Goal: Task Accomplishment & Management: Manage account settings

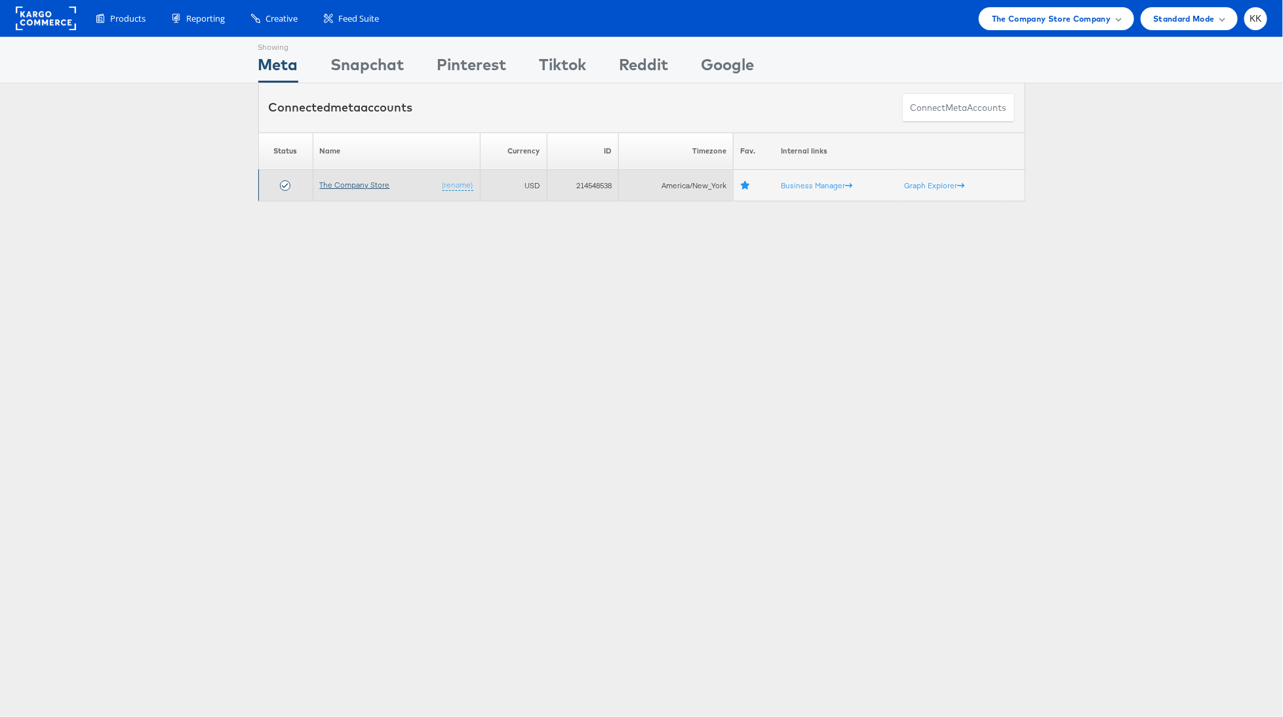
click at [374, 184] on link "The Company Store" at bounding box center [355, 185] width 70 height 10
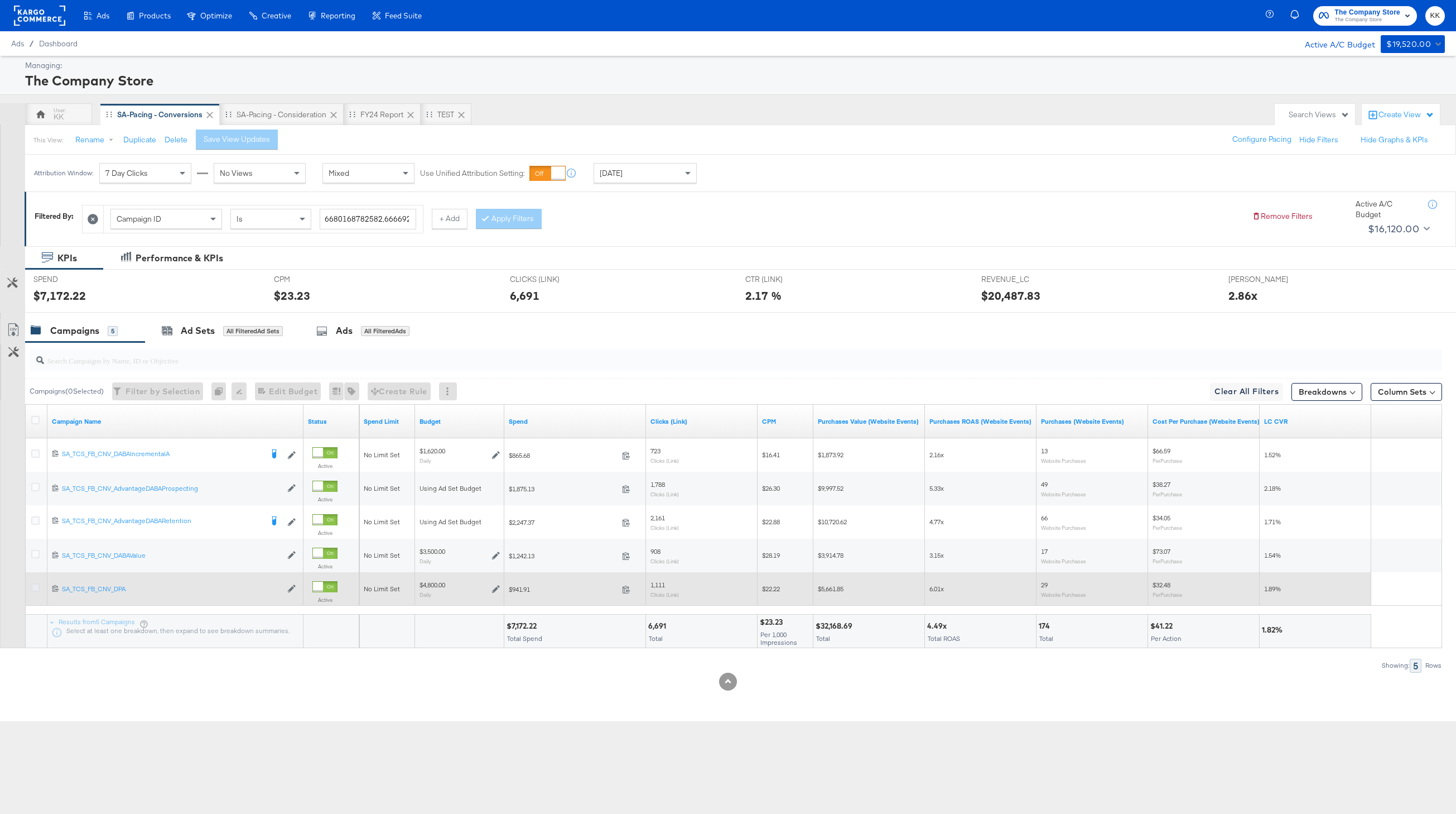
click at [31, 589] on icon at bounding box center [36, 588] width 9 height 9
click at [0, 0] on input "checkbox" at bounding box center [0, 0] width 0 height 0
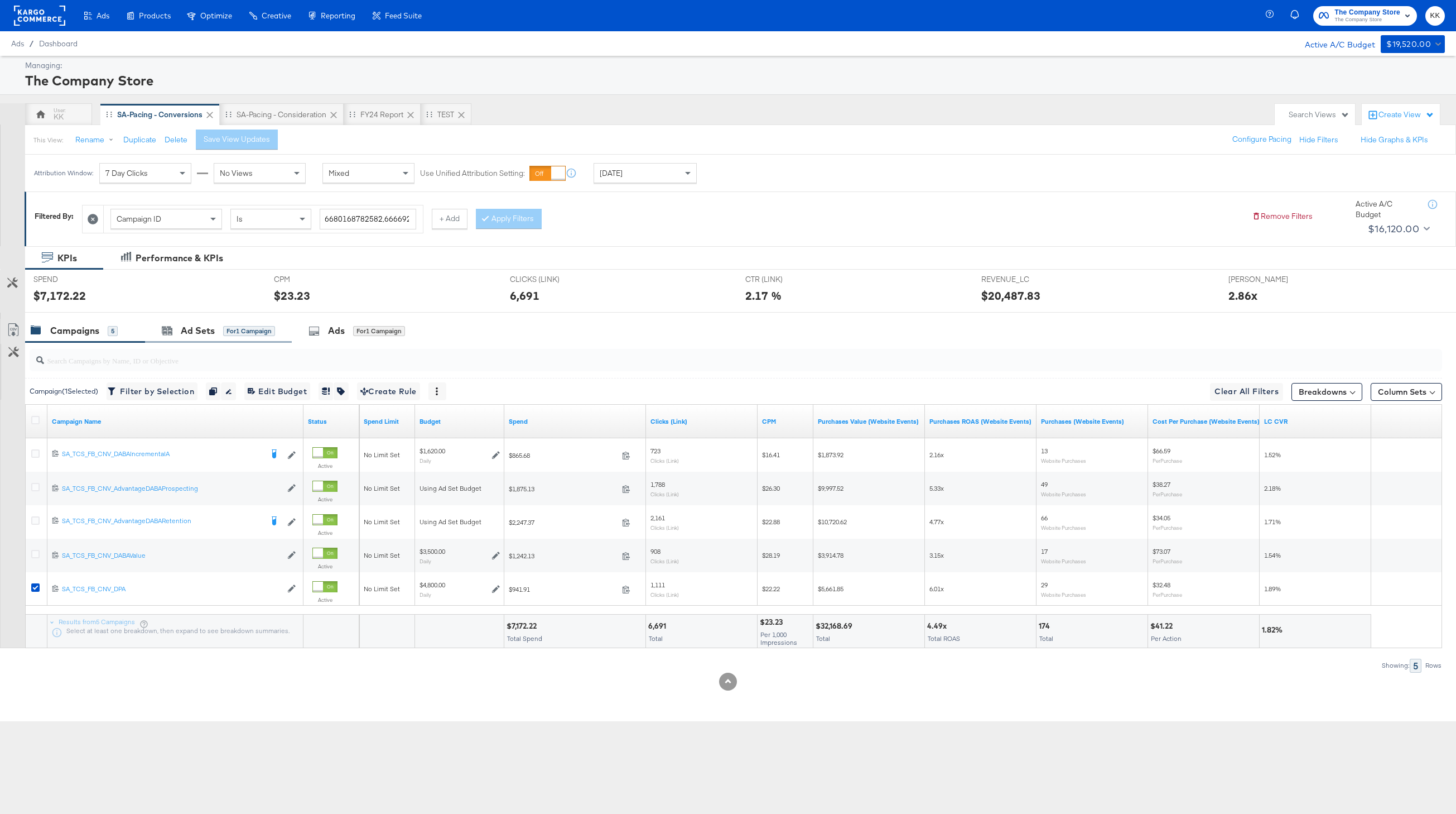
click at [226, 338] on div "Ad Sets for 1 Campaign" at bounding box center [218, 330] width 146 height 24
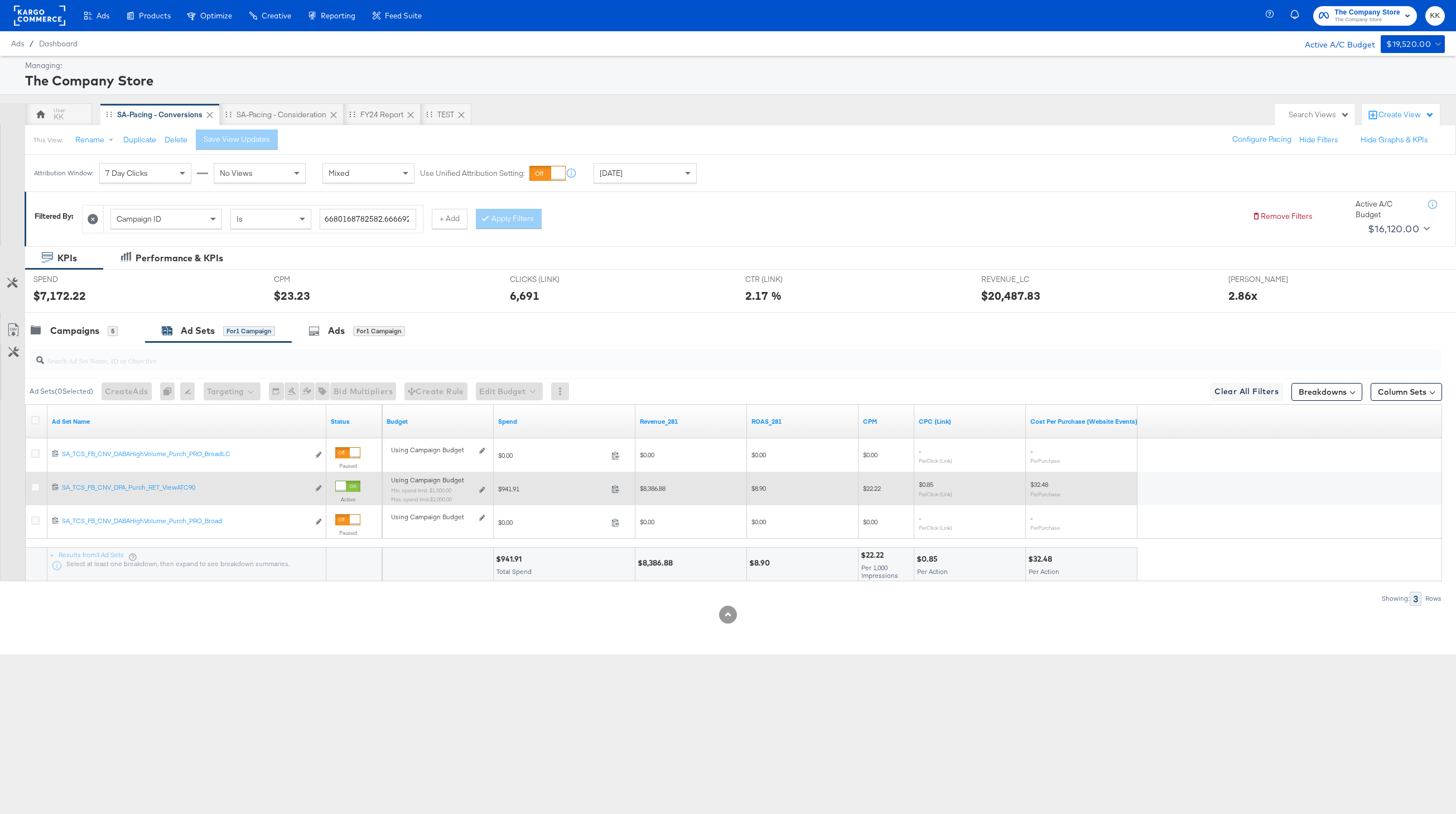
click at [483, 485] on div "Using Campaign Budget Min. spend limit: $1,500.00 Max. spend limit : $2,000.00 …" at bounding box center [438, 493] width 94 height 26
click at [481, 489] on icon at bounding box center [482, 490] width 6 height 6
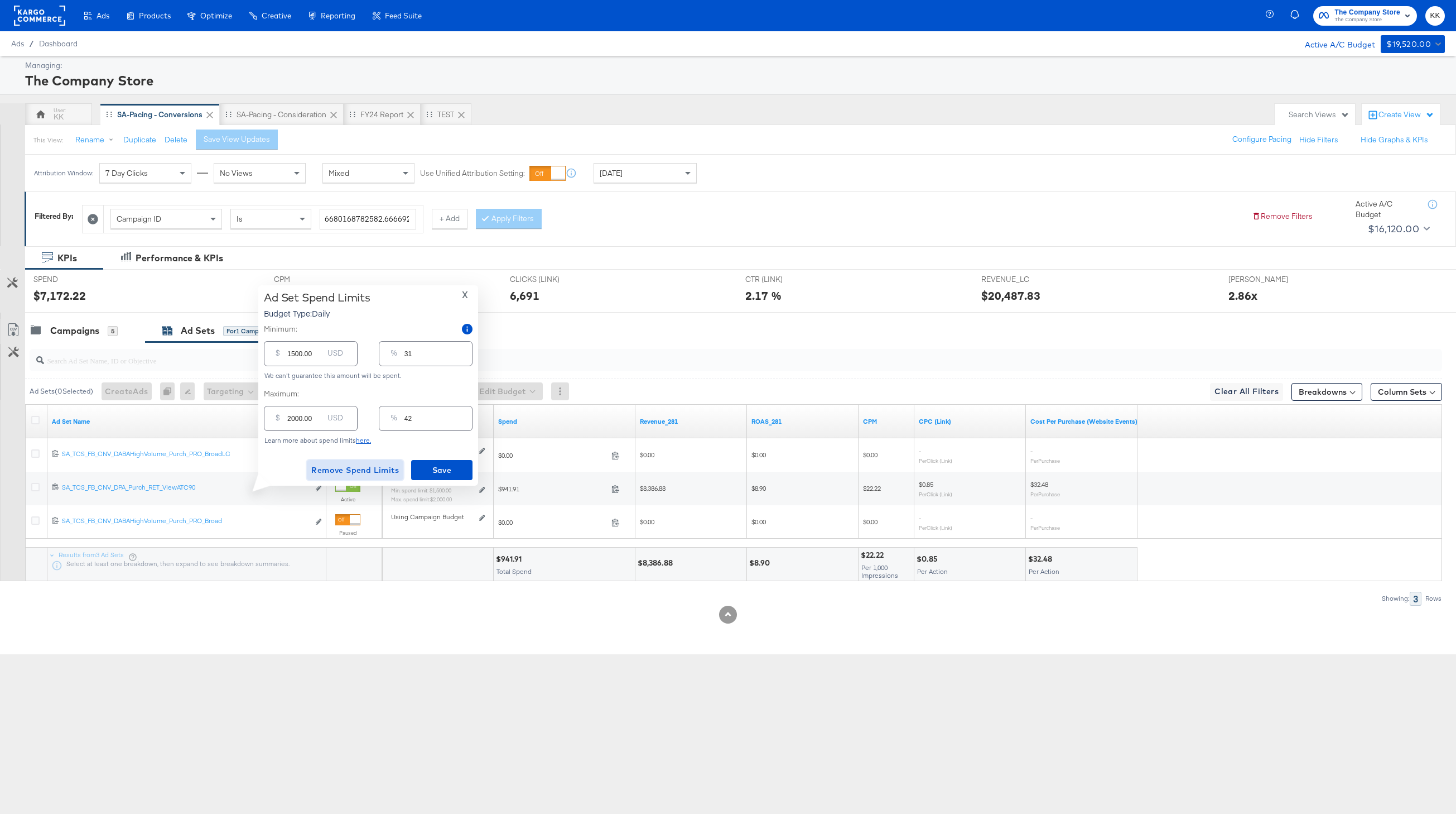
click at [355, 466] on span "Remove Spend Limits" at bounding box center [355, 470] width 88 height 14
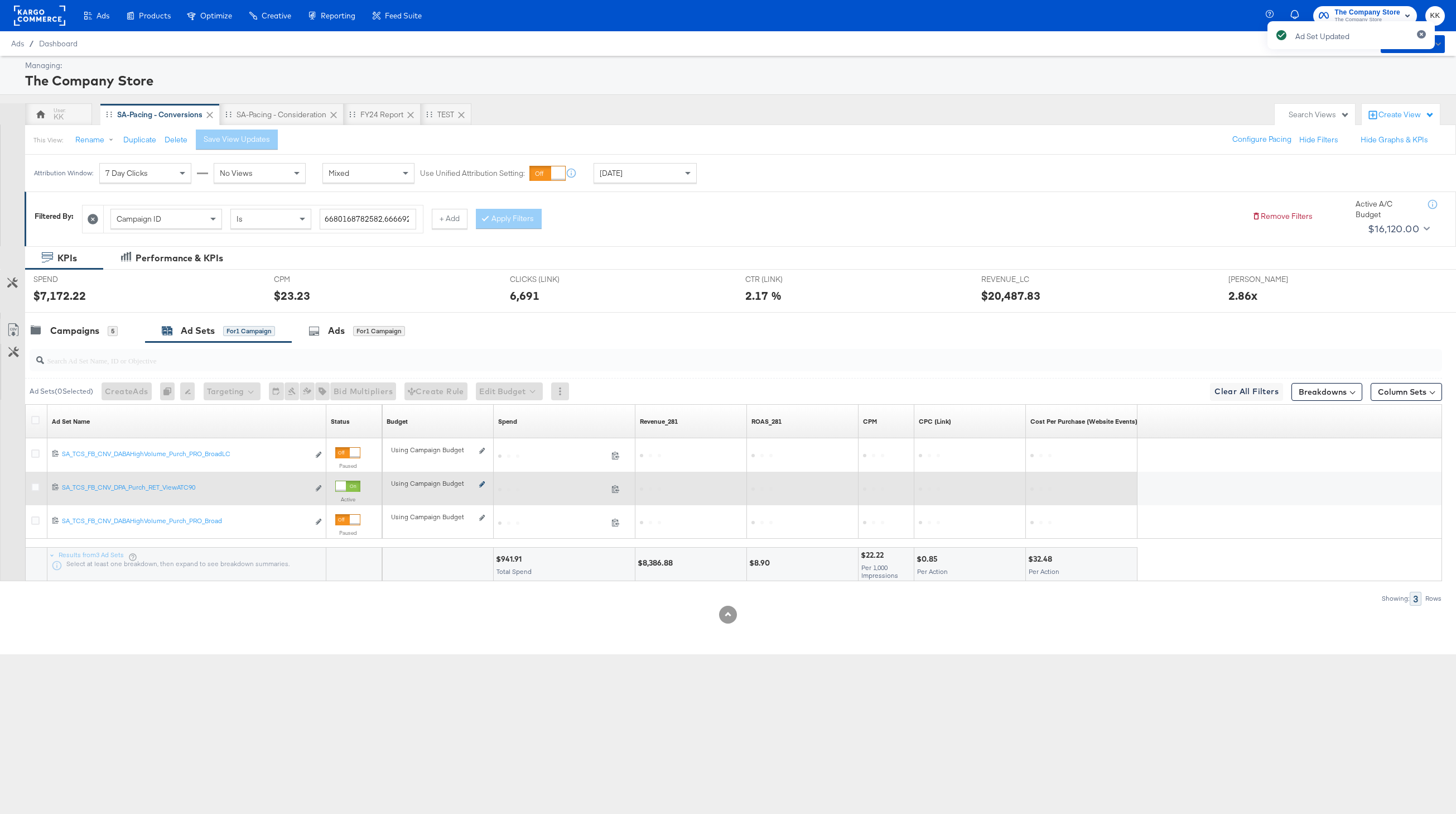
click at [482, 484] on icon at bounding box center [482, 484] width 6 height 6
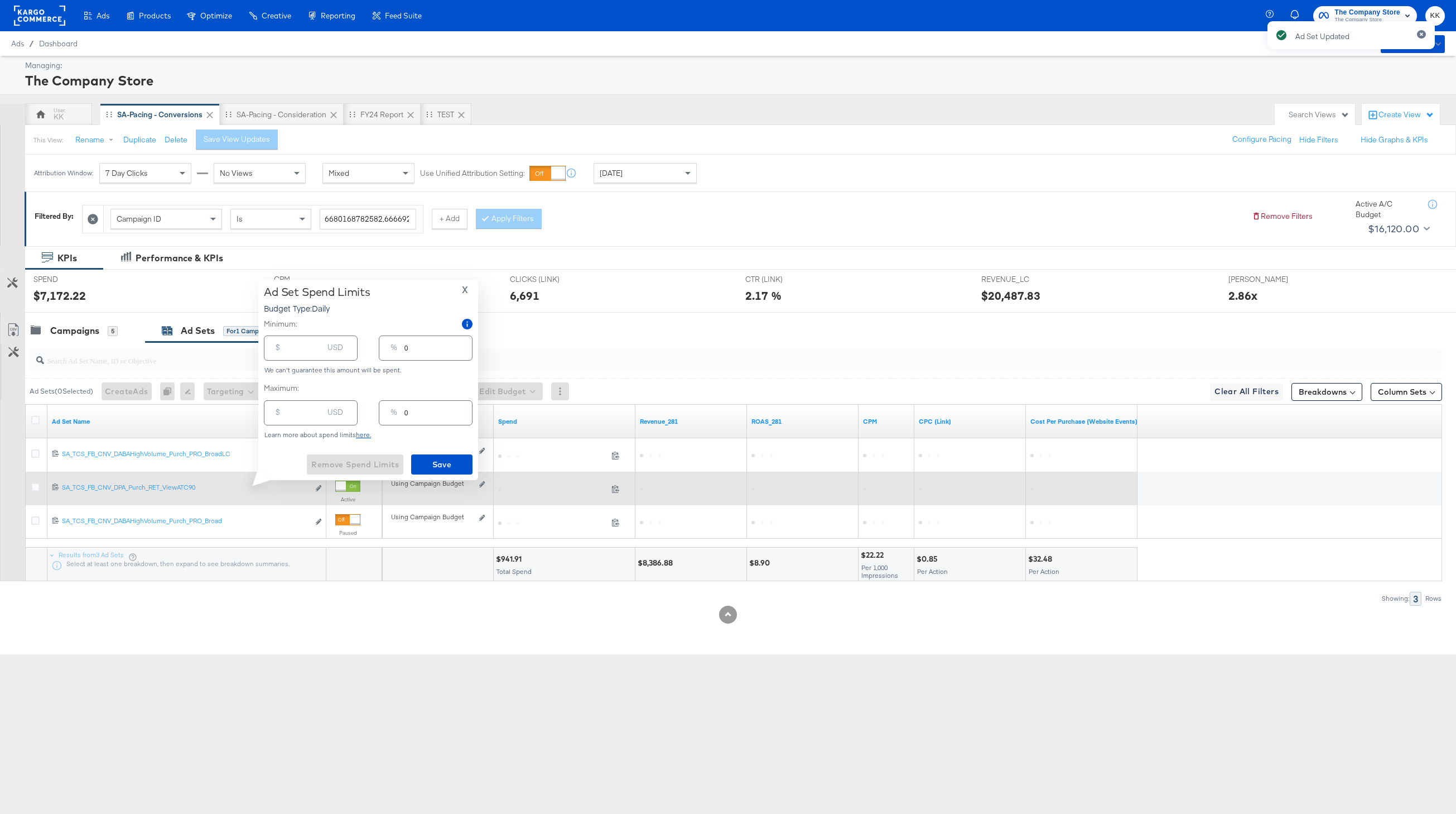
click at [508, 478] on div "0" at bounding box center [564, 488] width 142 height 33
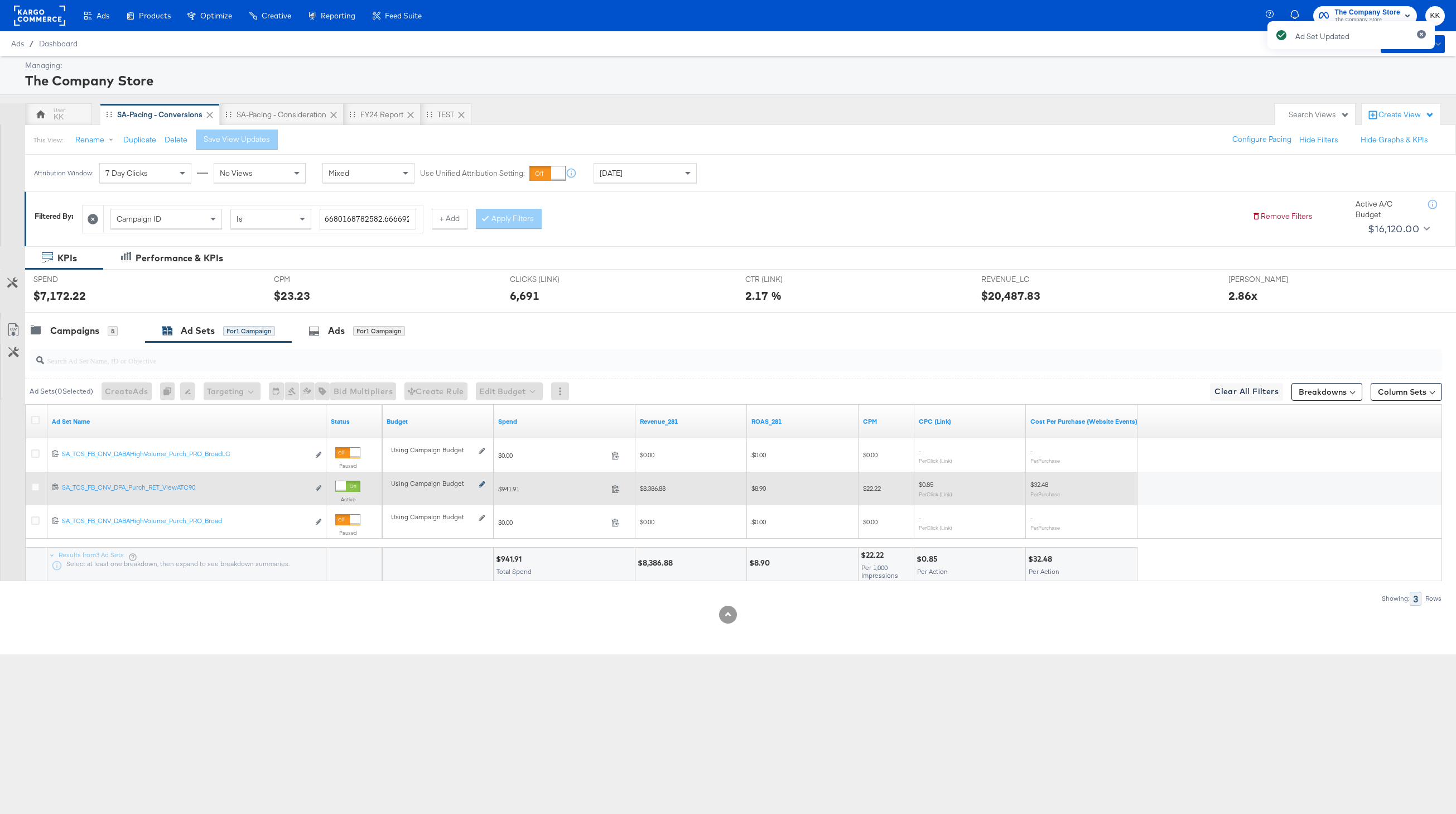
click at [482, 484] on icon at bounding box center [482, 484] width 6 height 6
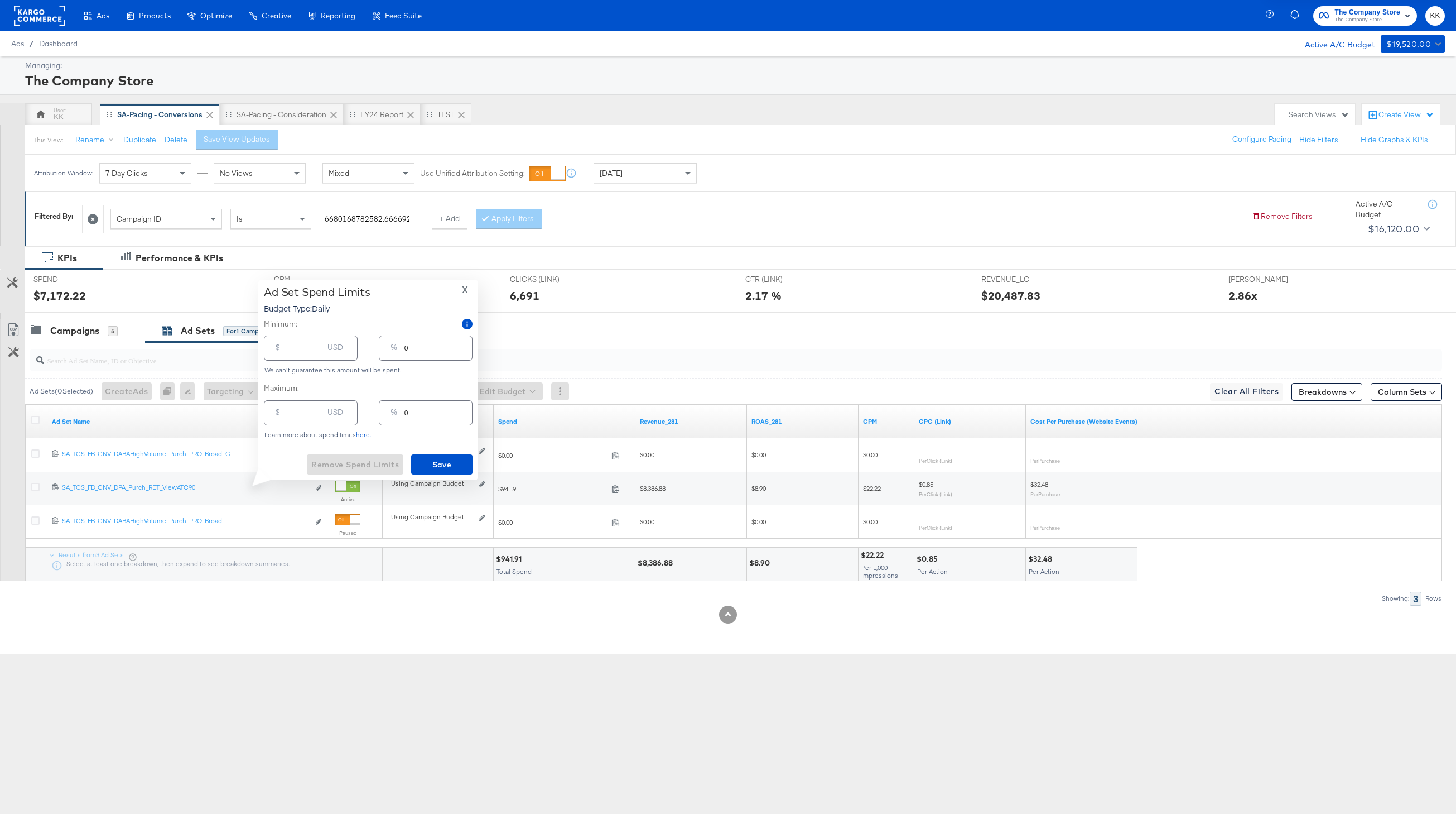
click at [299, 347] on input "number" at bounding box center [305, 343] width 36 height 24
type input "5"
type input "50"
type input "1"
type input "500"
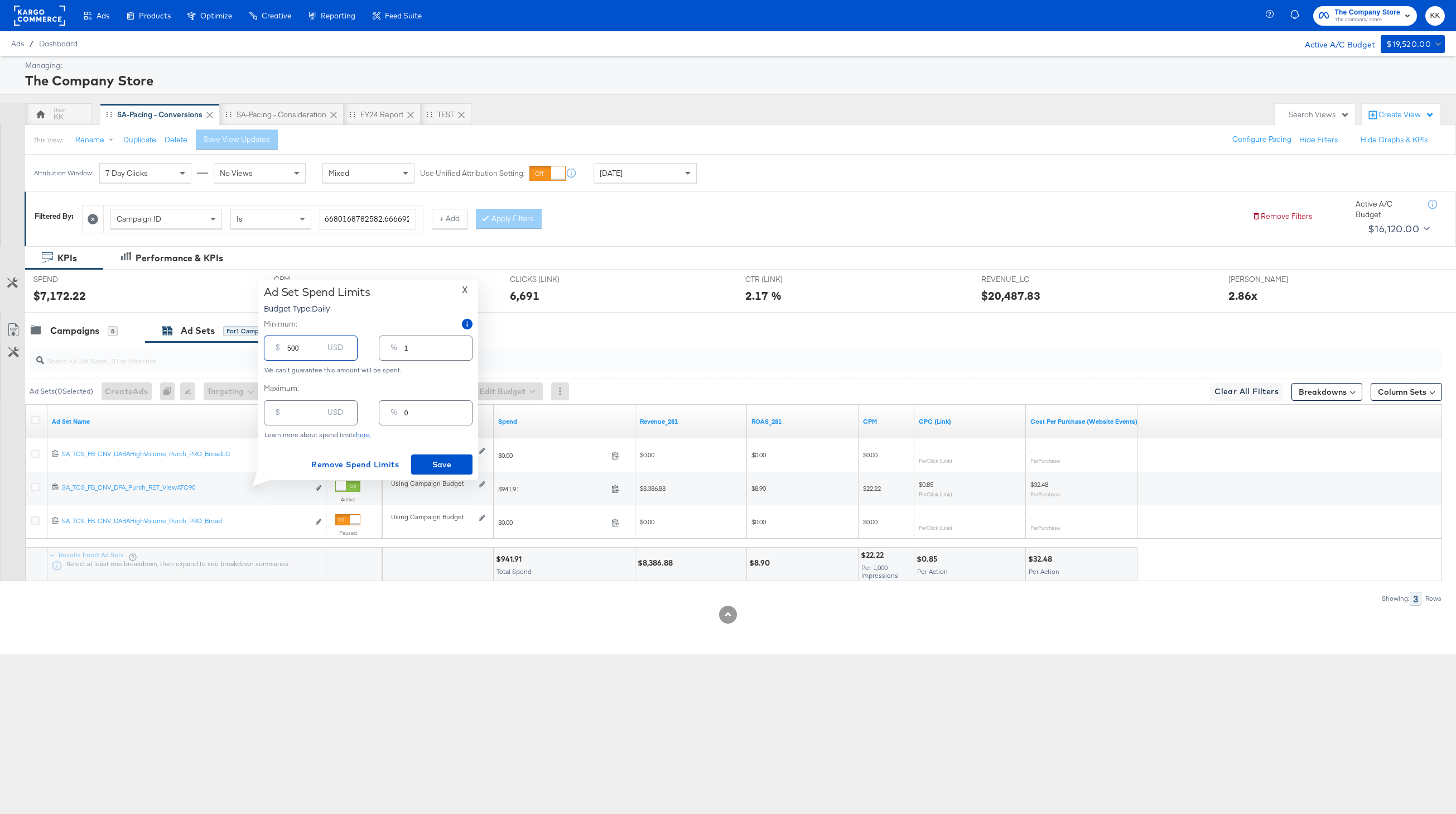
type input "10"
type input "500.00"
click at [439, 464] on span "Save" at bounding box center [442, 465] width 53 height 14
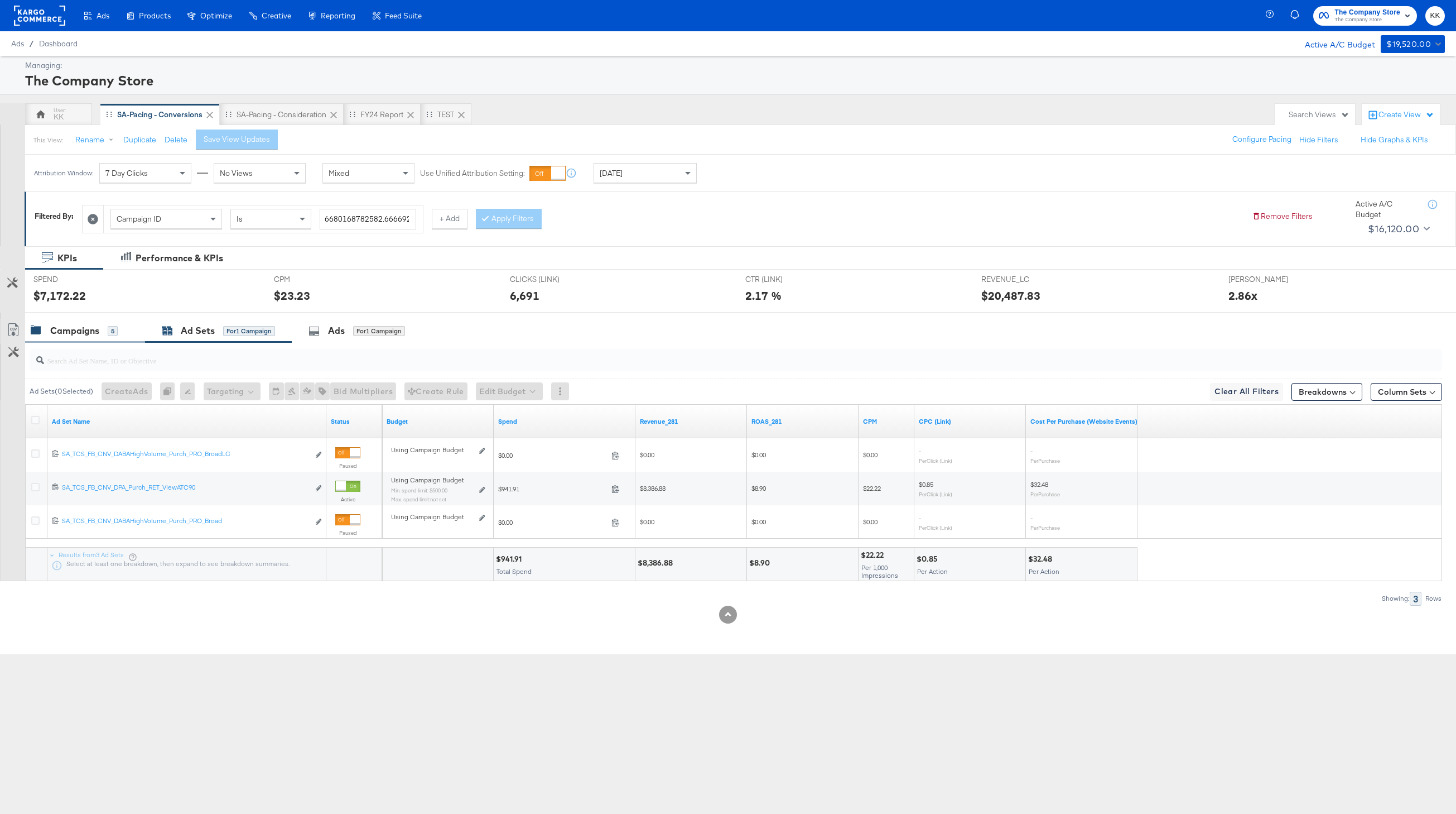
click at [71, 338] on div "Campaigns 5" at bounding box center [85, 330] width 120 height 24
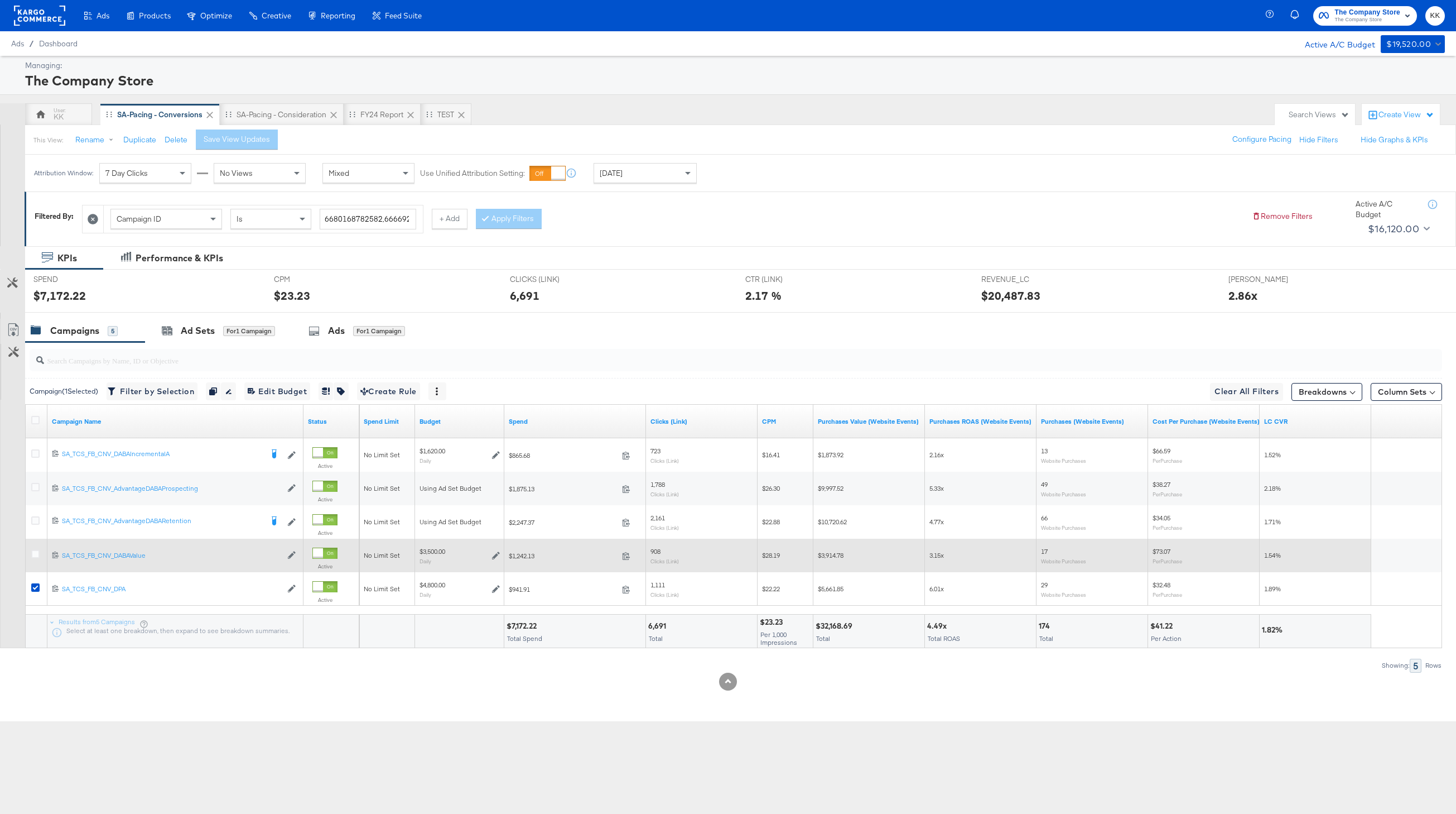
click at [37, 547] on div at bounding box center [37, 556] width 20 height 20
click at [37, 553] on icon at bounding box center [36, 554] width 9 height 9
click at [0, 0] on input "checkbox" at bounding box center [0, 0] width 0 height 0
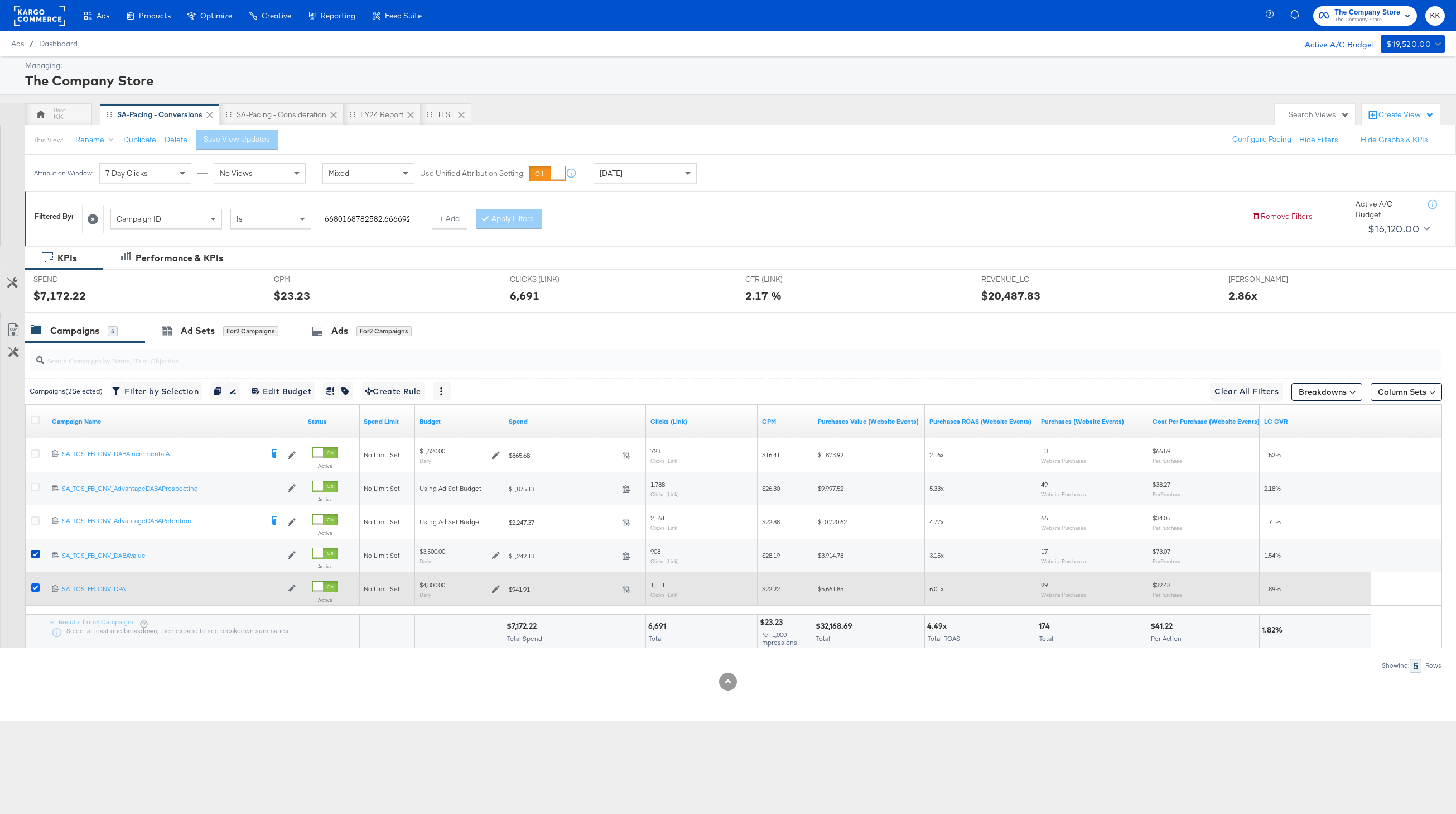
click at [37, 588] on icon at bounding box center [36, 588] width 9 height 9
click at [0, 0] on input "checkbox" at bounding box center [0, 0] width 0 height 0
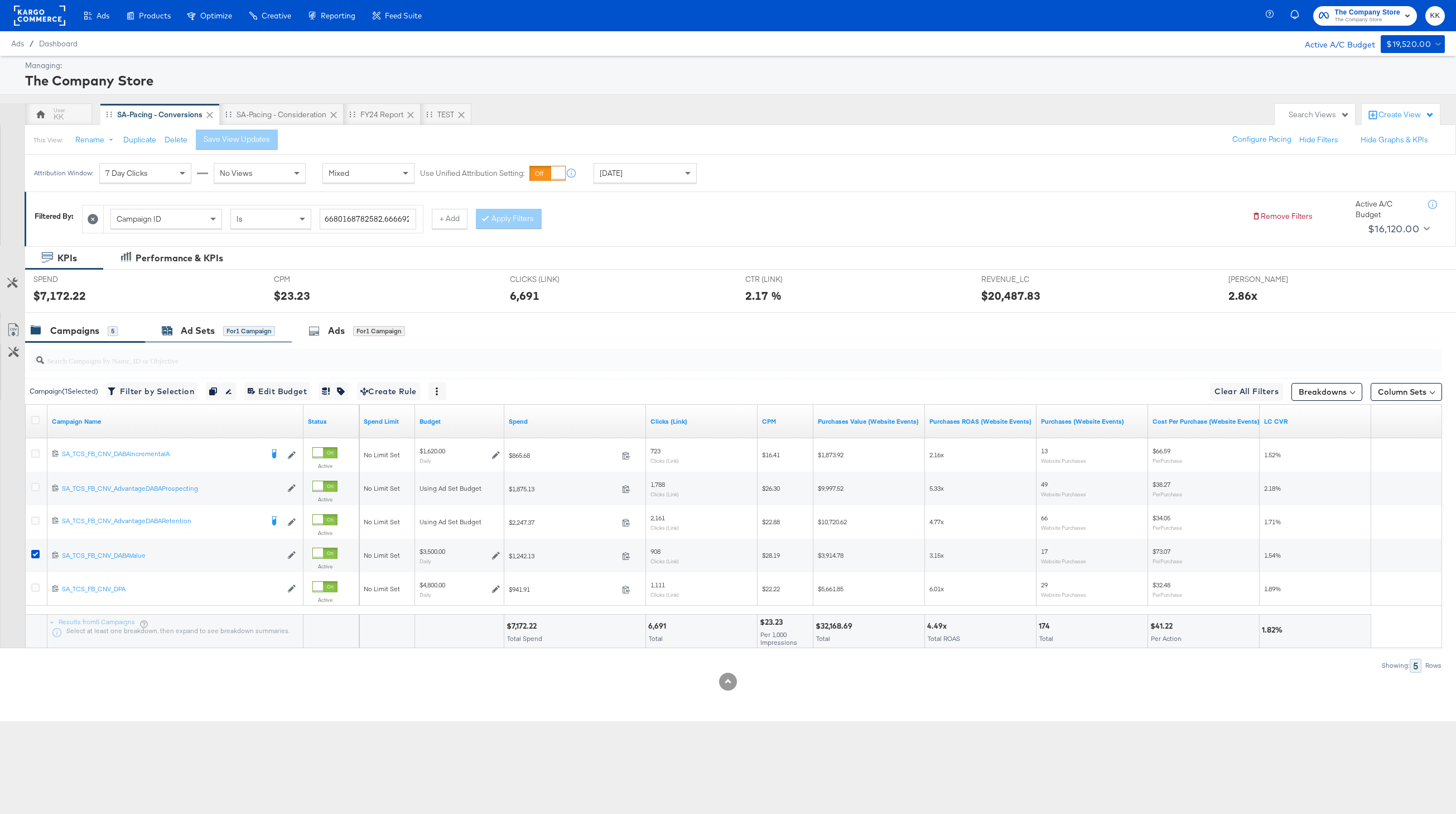
click at [191, 333] on div "Ad Sets" at bounding box center [197, 330] width 34 height 13
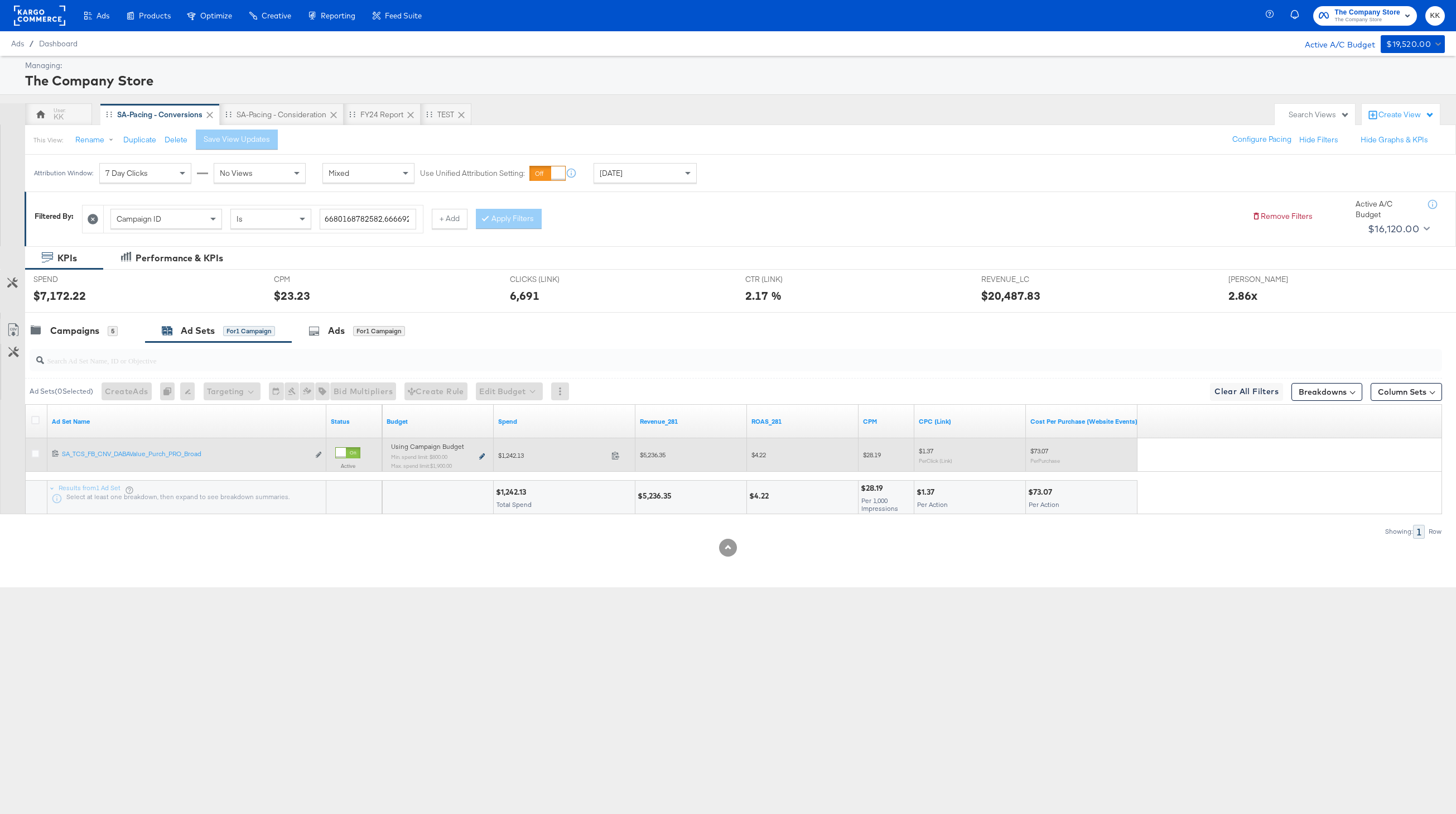
click at [482, 458] on icon at bounding box center [482, 456] width 6 height 6
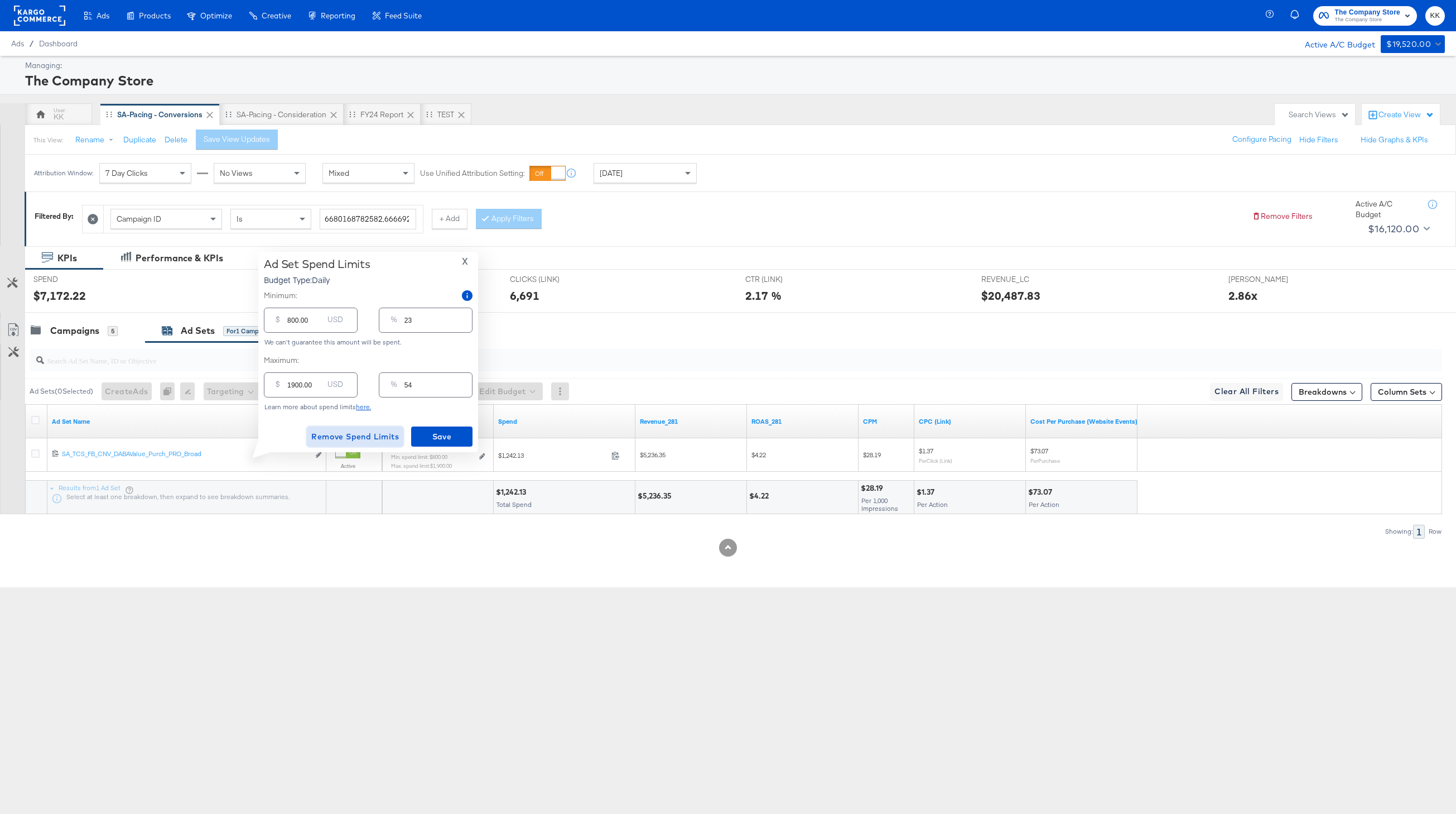
click at [363, 439] on span "Remove Spend Limits" at bounding box center [355, 437] width 88 height 14
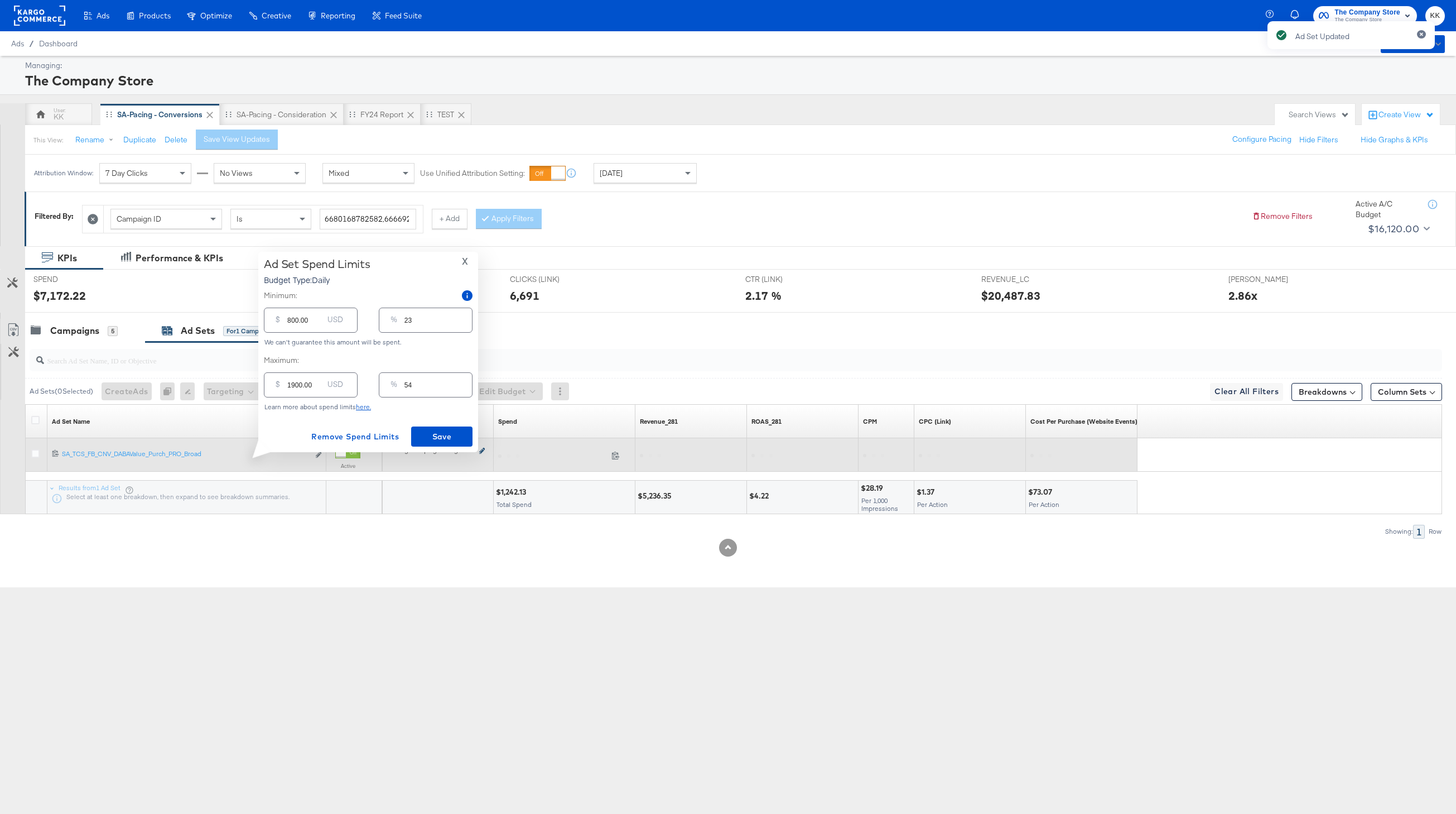
click at [481, 456] on div "Using Campaign Budget Edit spend limits" at bounding box center [438, 455] width 94 height 9
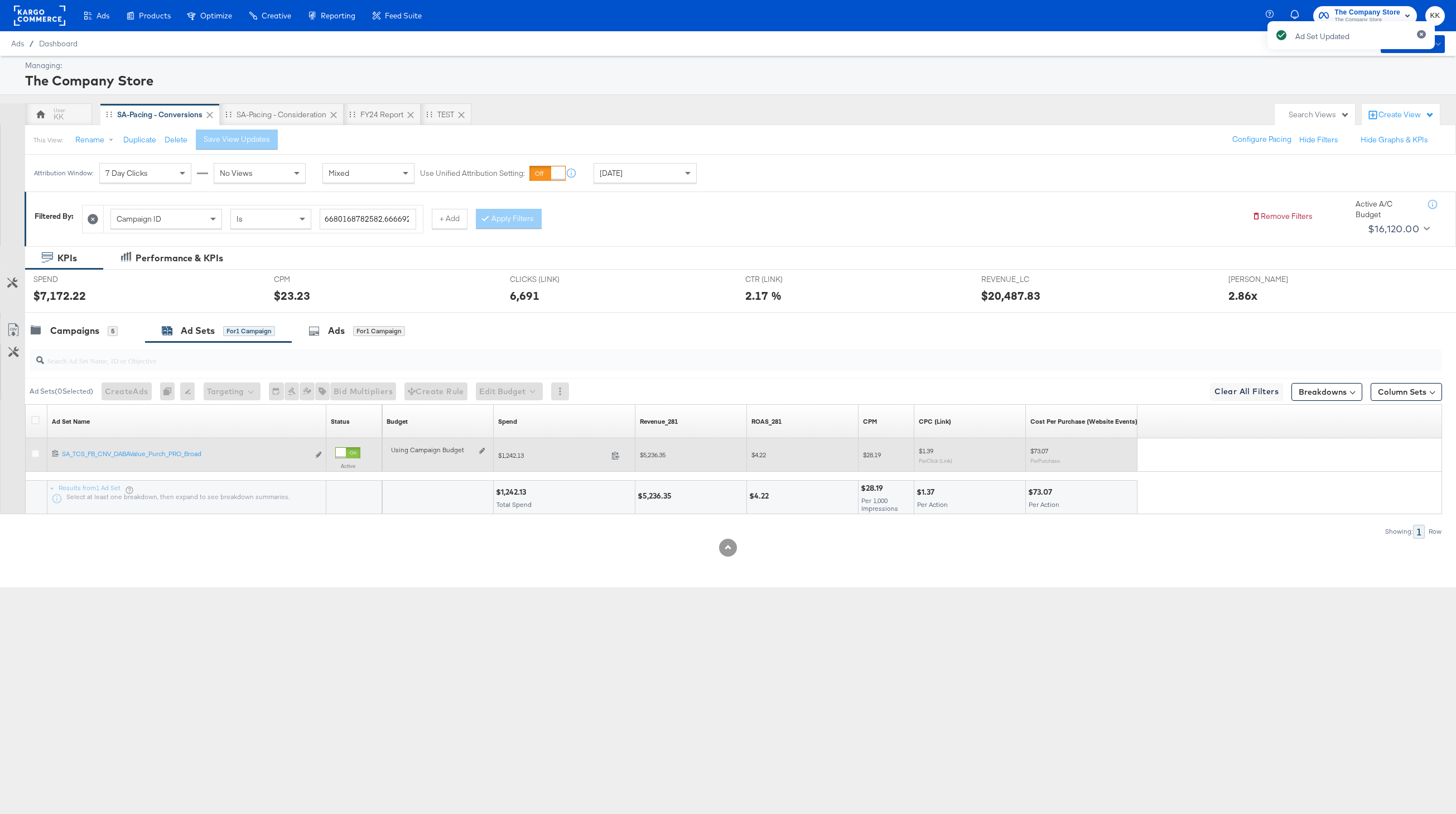
click at [477, 453] on div "Using Campaign Budget Edit spend limits" at bounding box center [438, 455] width 94 height 9
click at [480, 452] on icon at bounding box center [482, 450] width 6 height 6
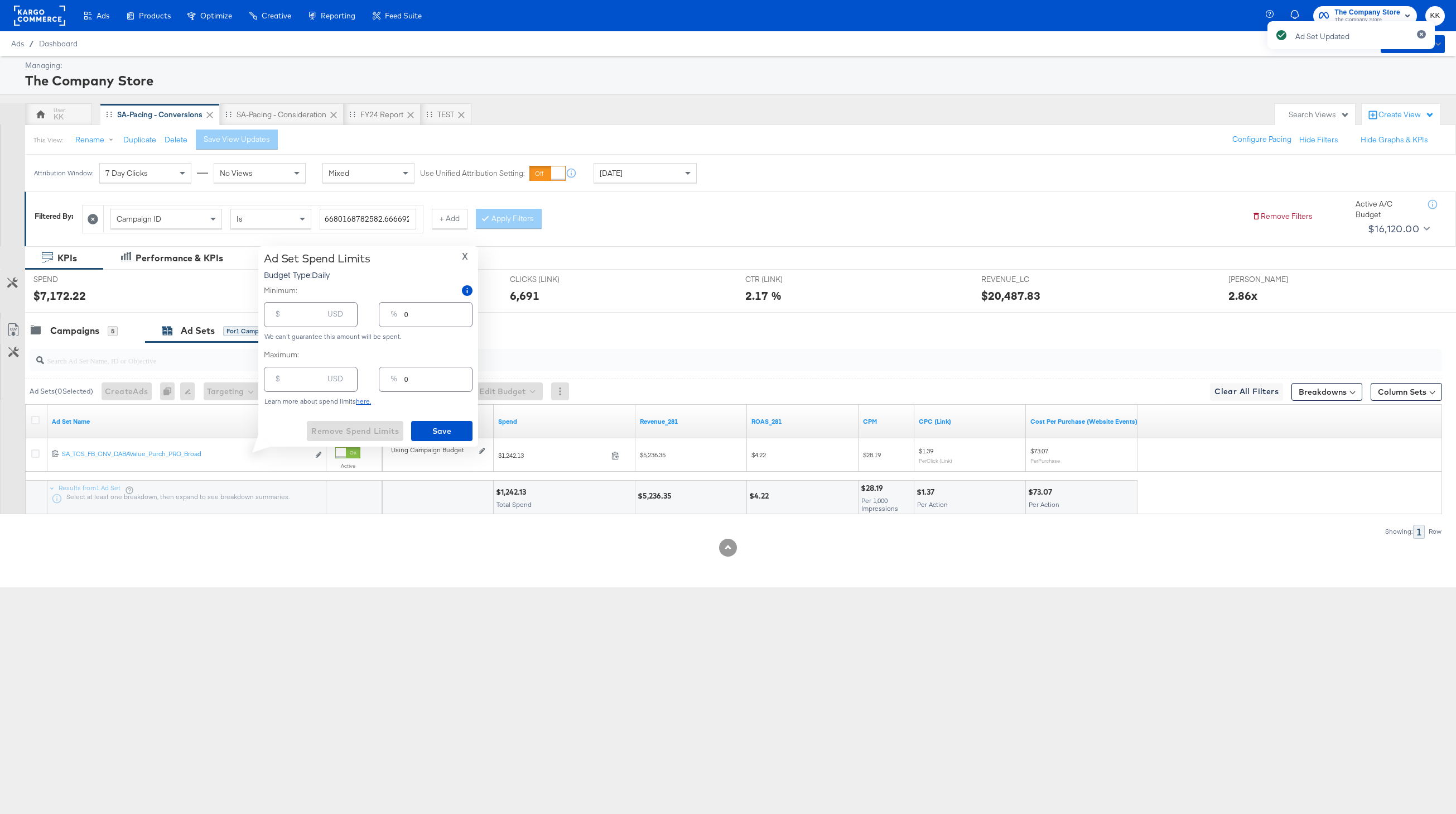
click at [300, 320] on input "number" at bounding box center [305, 310] width 36 height 24
type input "8"
type input "80"
type input "2"
type input "800"
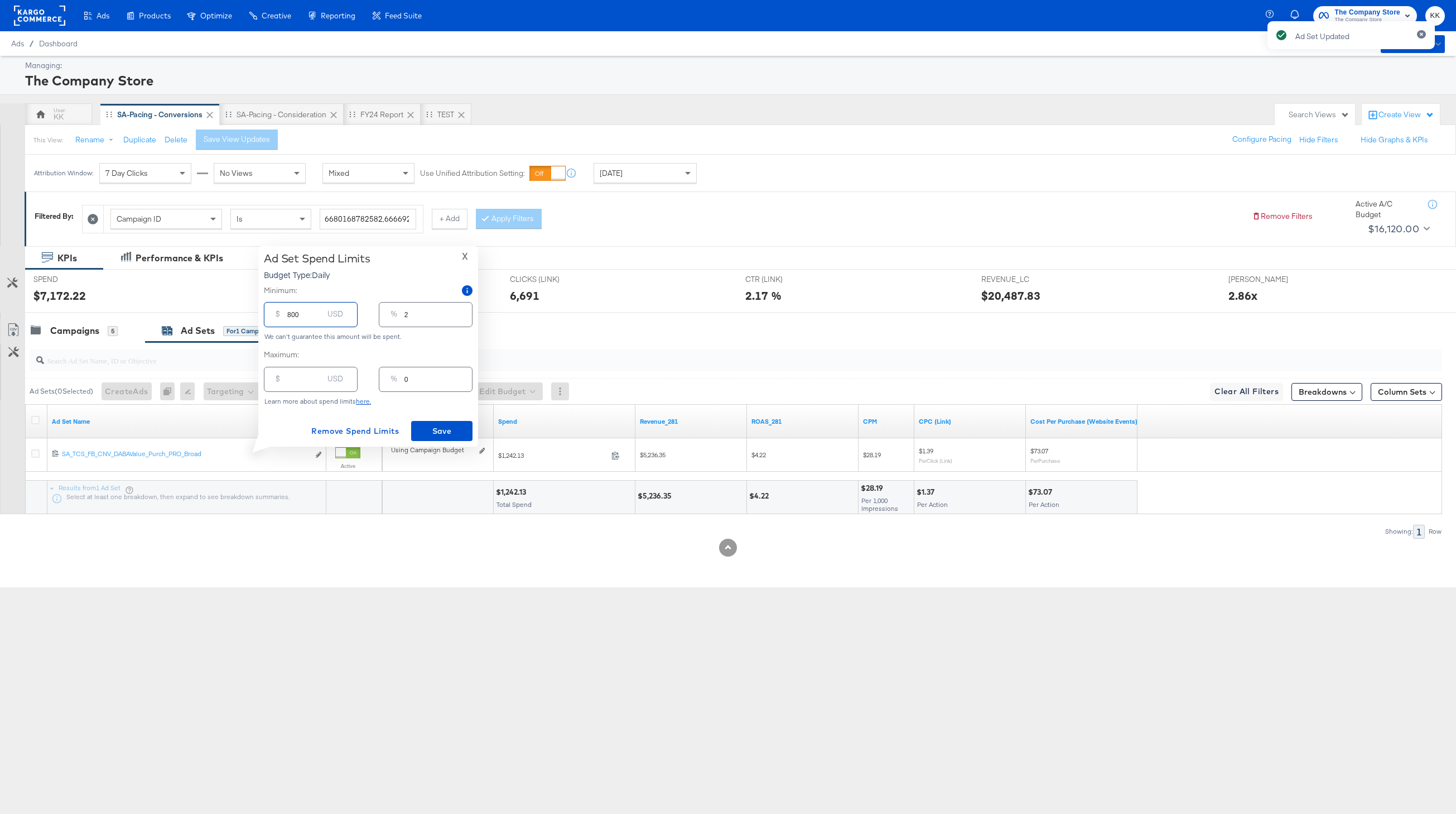
type input "23"
type input "800.00"
click at [440, 432] on span "Save" at bounding box center [442, 431] width 53 height 14
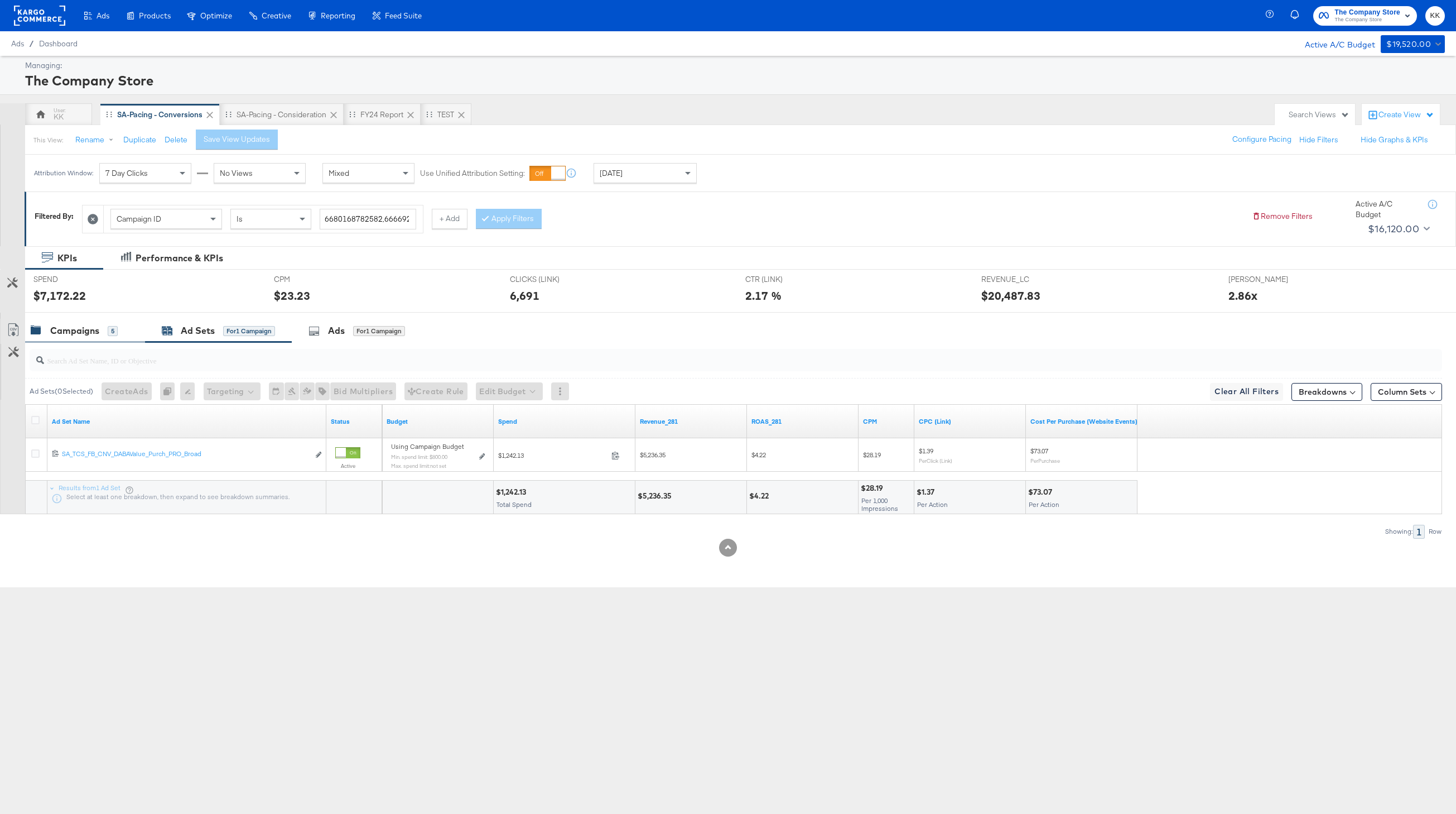
click at [101, 327] on div "Campaigns 5" at bounding box center [74, 330] width 87 height 13
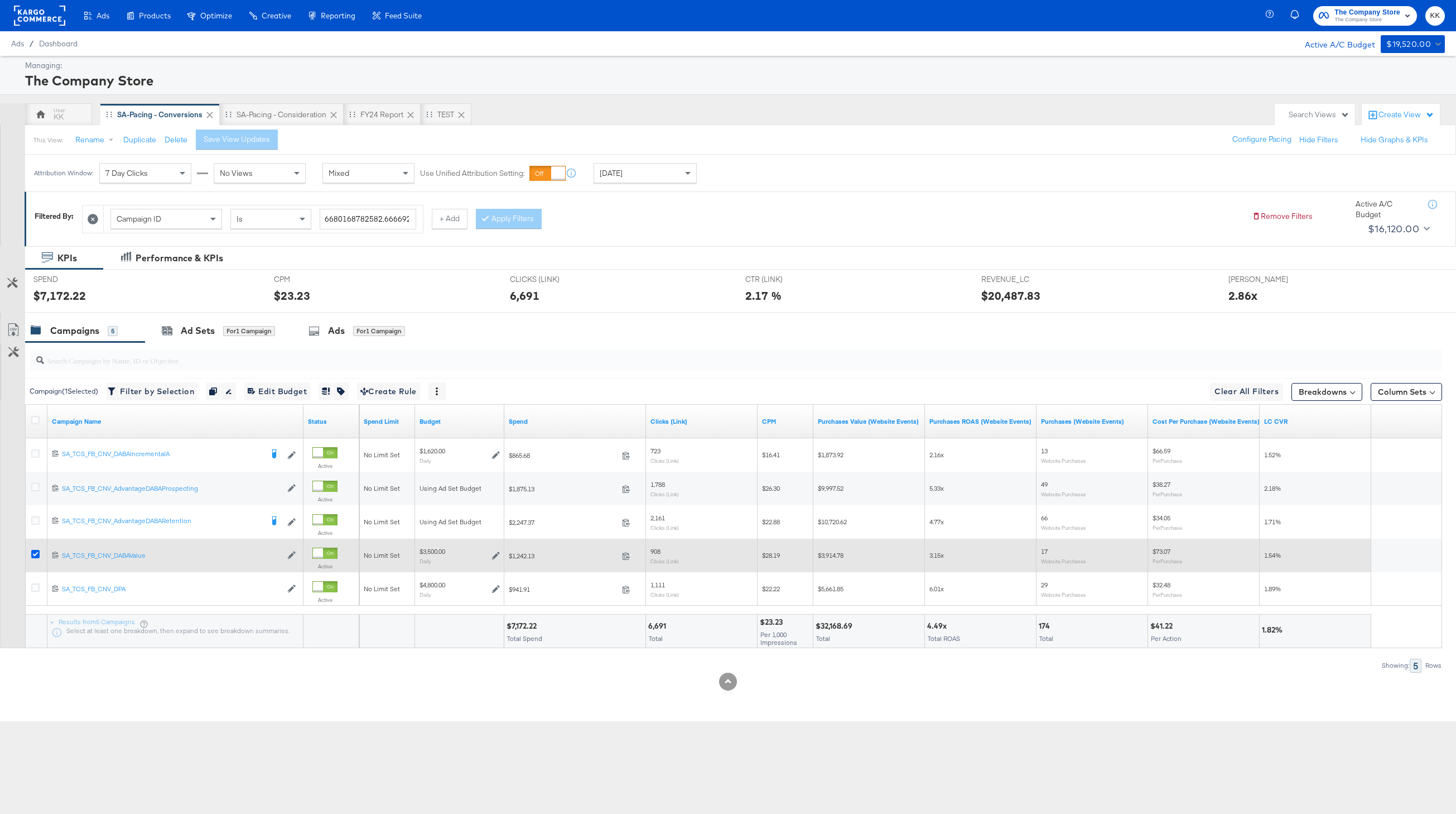
click at [36, 552] on icon at bounding box center [36, 554] width 9 height 9
click at [0, 0] on input "checkbox" at bounding box center [0, 0] width 0 height 0
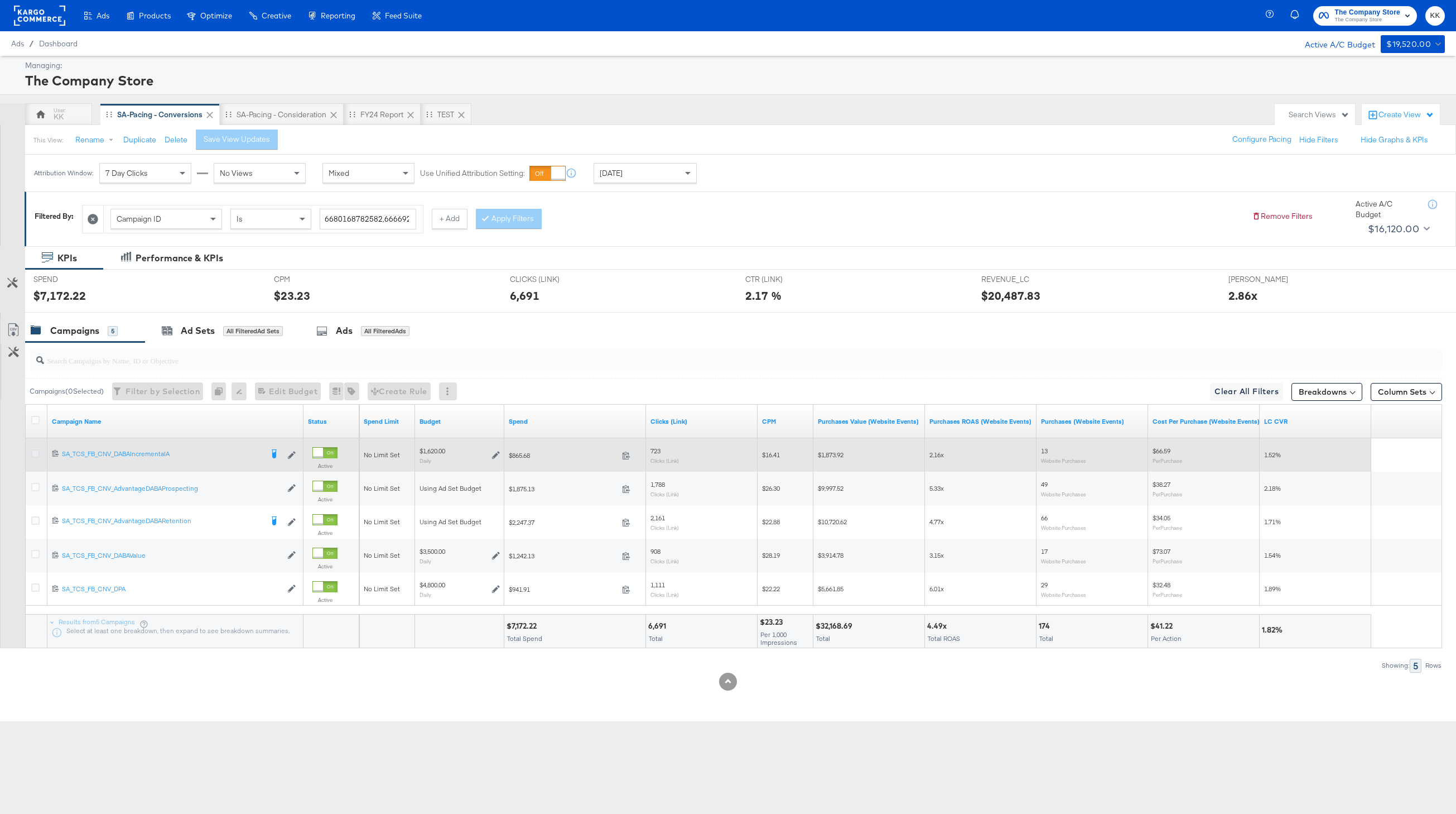
click at [36, 453] on icon at bounding box center [36, 454] width 9 height 9
click at [0, 0] on input "checkbox" at bounding box center [0, 0] width 0 height 0
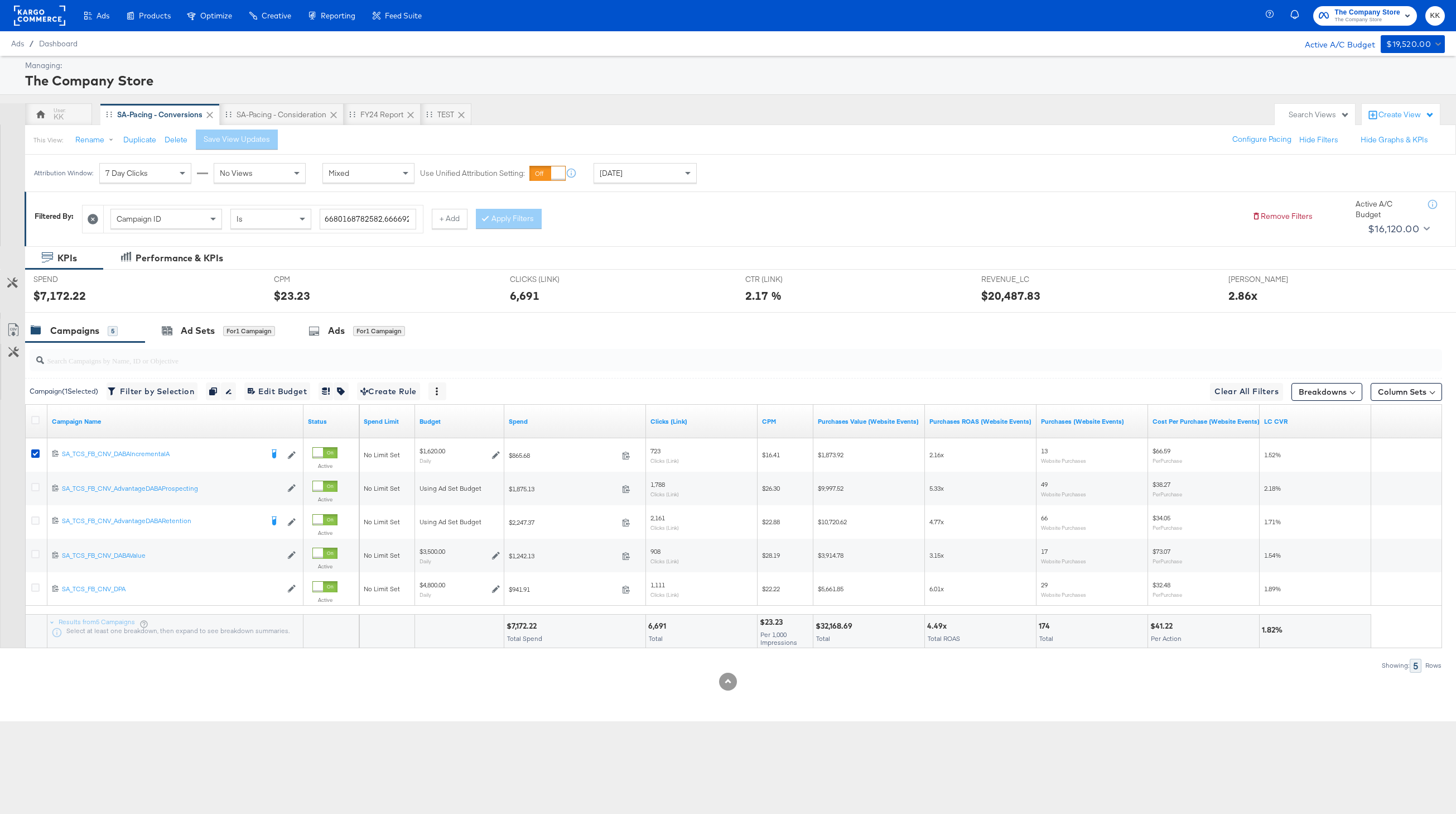
click at [191, 318] on div at bounding box center [728, 317] width 1456 height 9
click at [191, 331] on div "Ad Sets" at bounding box center [197, 330] width 34 height 13
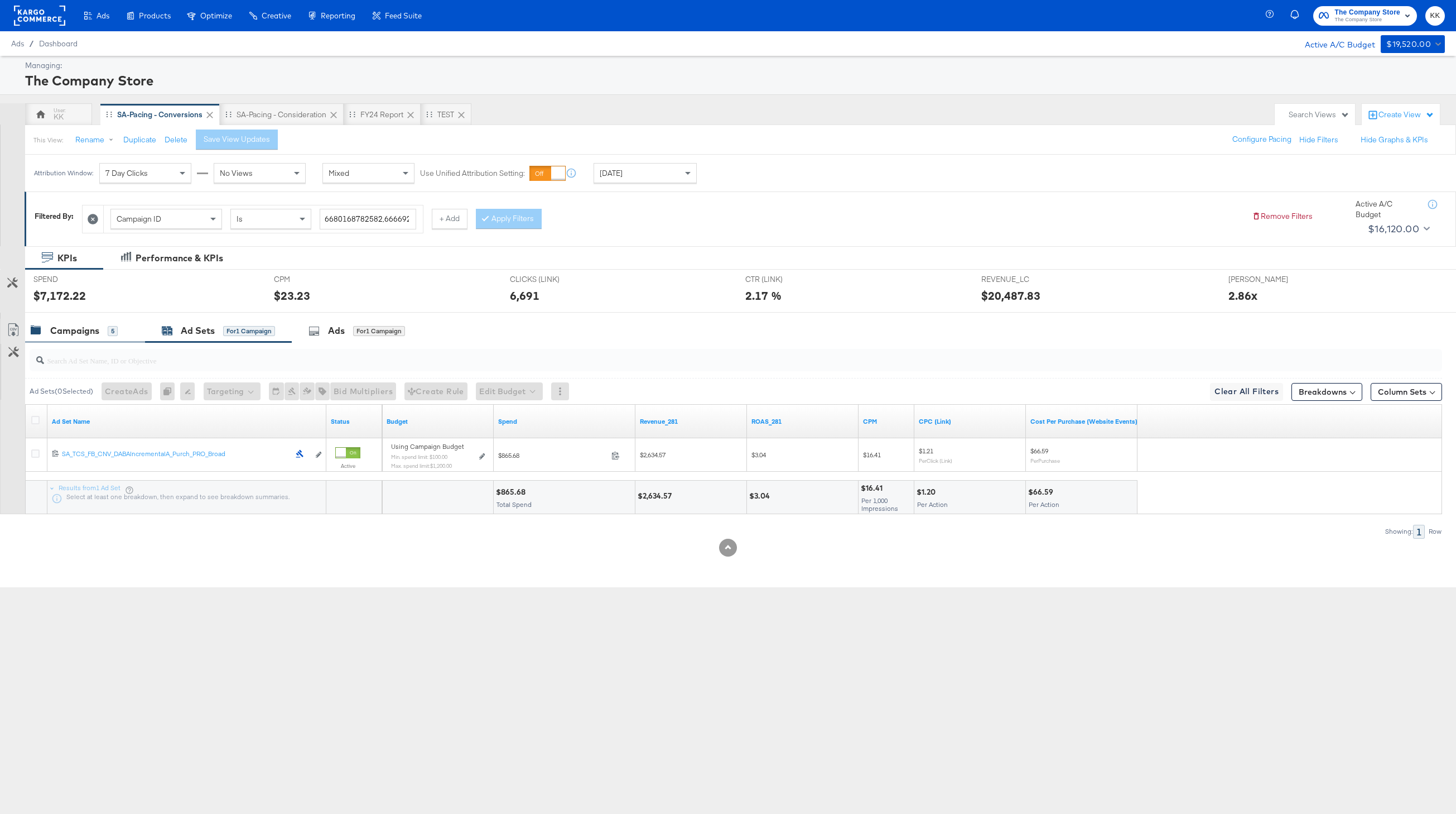
click at [101, 331] on div "Campaigns 5" at bounding box center [74, 330] width 87 height 13
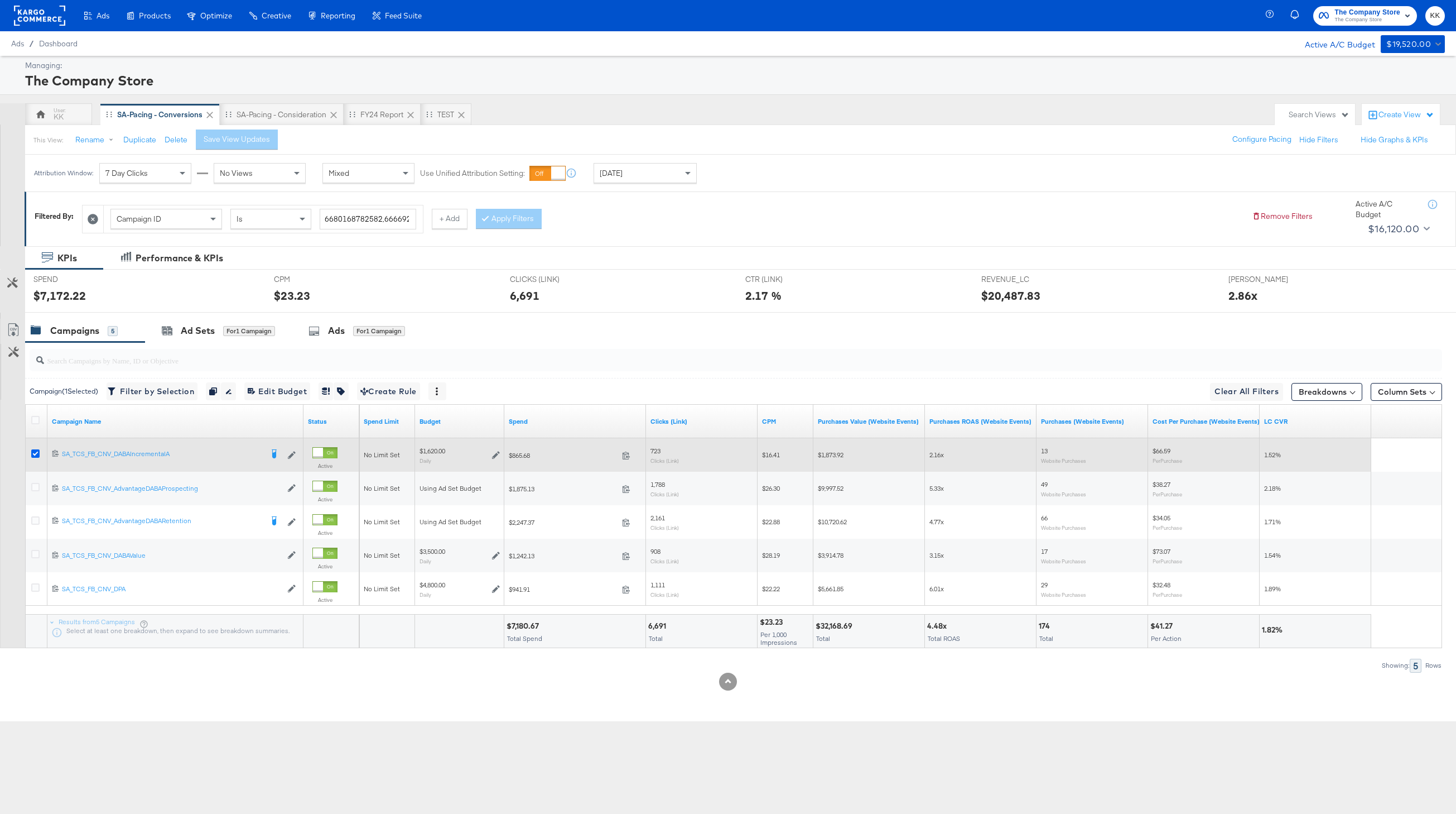
click at [38, 451] on icon at bounding box center [36, 454] width 9 height 9
click at [0, 0] on input "checkbox" at bounding box center [0, 0] width 0 height 0
